Goal: Task Accomplishment & Management: Use online tool/utility

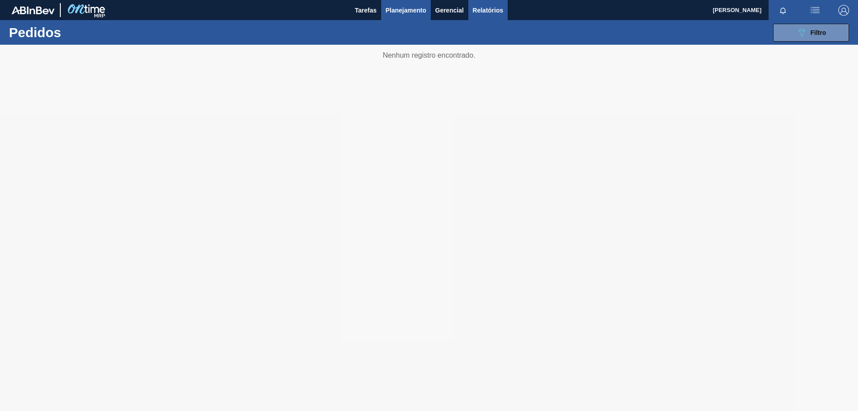
click at [479, 6] on span "Relatórios" at bounding box center [488, 10] width 30 height 11
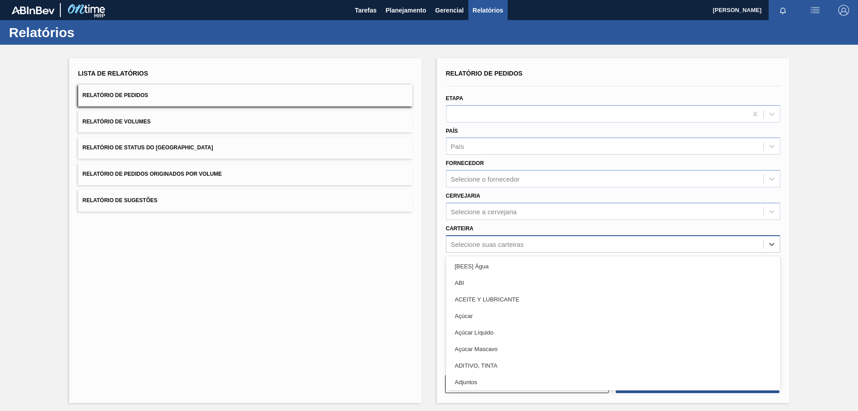
click at [482, 244] on div "Selecione suas carteiras" at bounding box center [487, 244] width 73 height 8
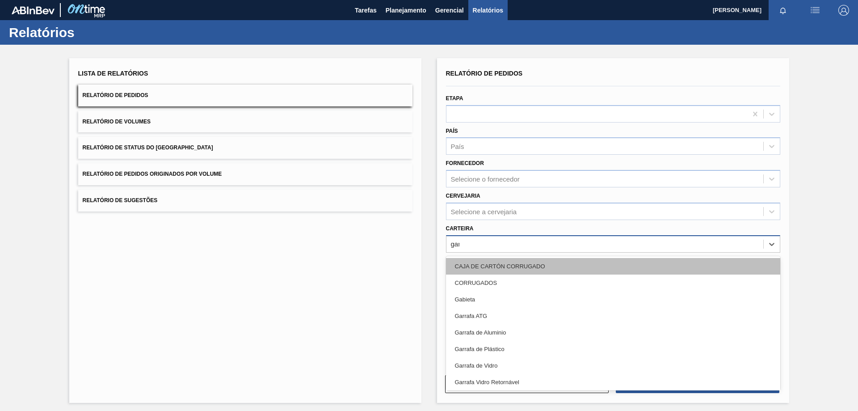
type input "garra"
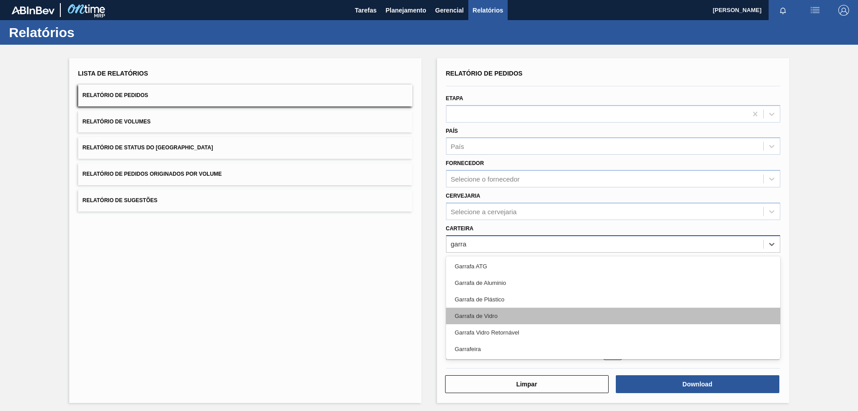
click at [501, 310] on div "Garrafa de Vidro" at bounding box center [613, 315] width 334 height 17
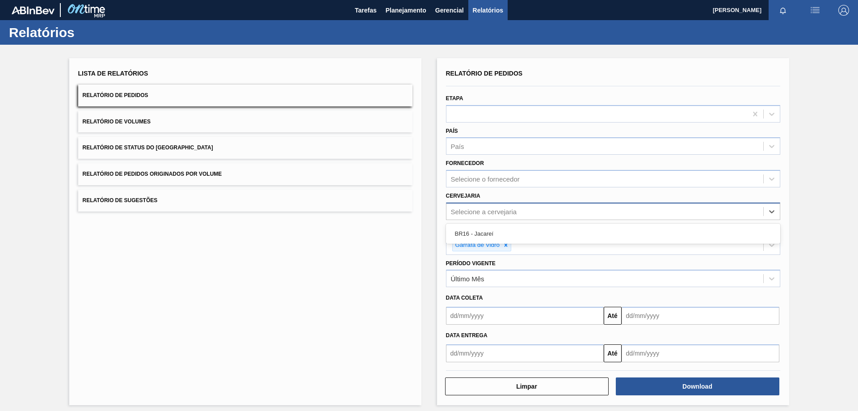
click at [490, 208] on div "Selecione a cervejaria" at bounding box center [484, 211] width 66 height 8
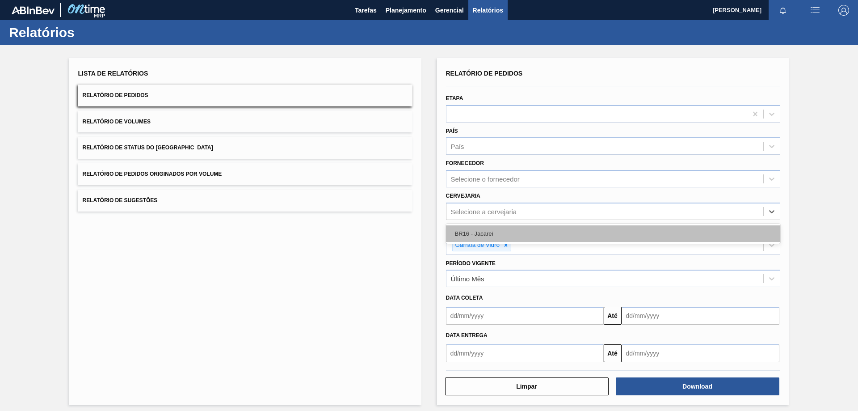
click at [480, 228] on div "BR16 - Jacareí" at bounding box center [613, 233] width 334 height 17
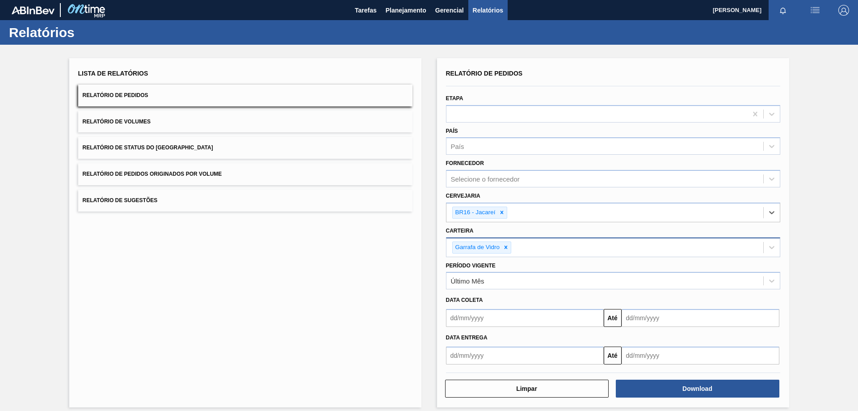
click at [467, 314] on input "text" at bounding box center [525, 318] width 158 height 18
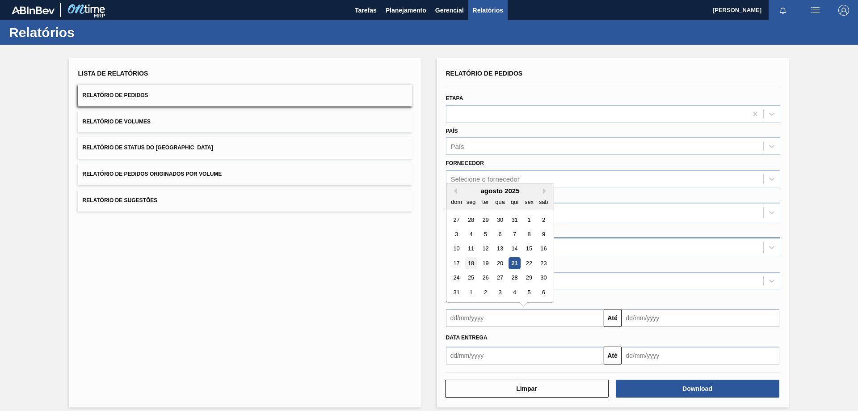
click at [470, 260] on div "18" at bounding box center [471, 263] width 12 height 12
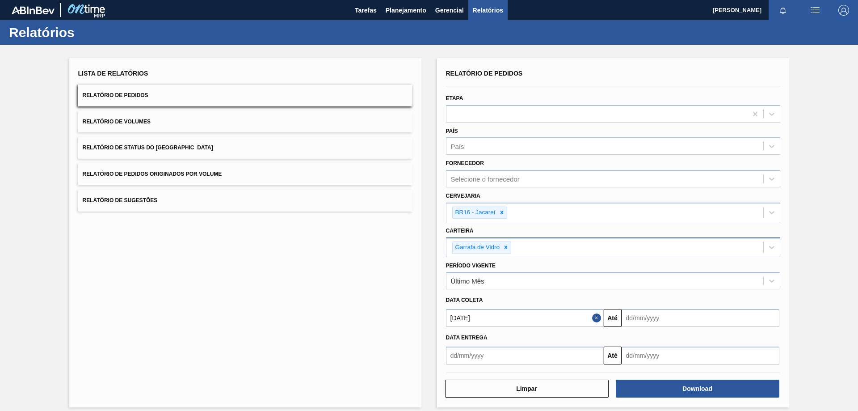
type input "[DATE]"
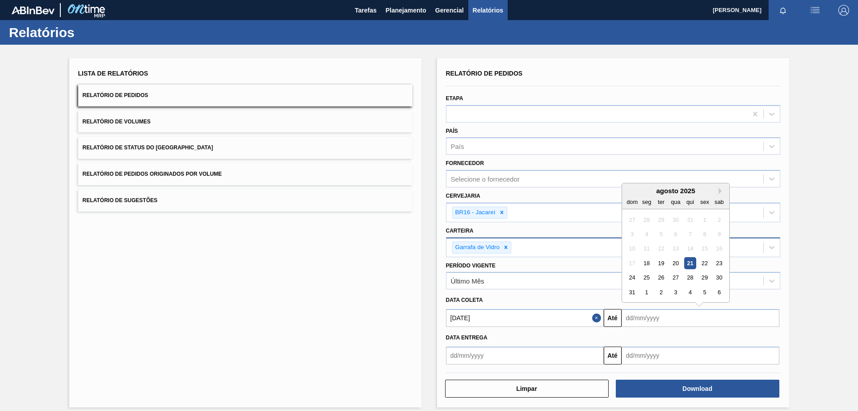
click at [638, 316] on input "text" at bounding box center [701, 318] width 158 height 18
click at [633, 289] on div "31" at bounding box center [632, 292] width 12 height 12
type input "[DATE]"
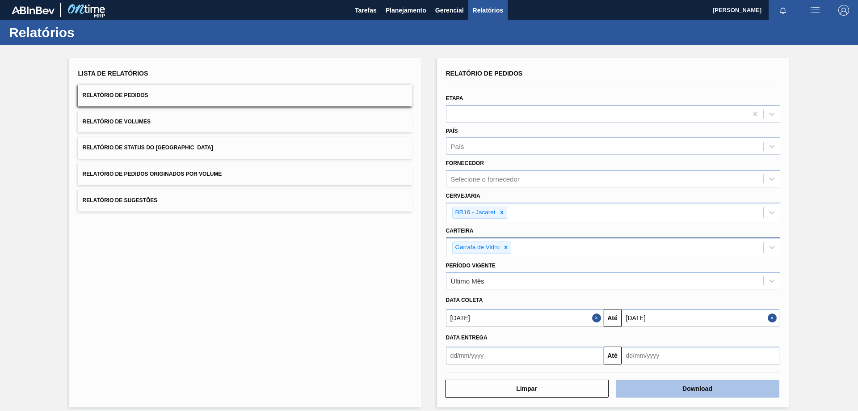
click at [660, 379] on button "Download" at bounding box center [698, 388] width 164 height 18
